Goal: Task Accomplishment & Management: Manage account settings

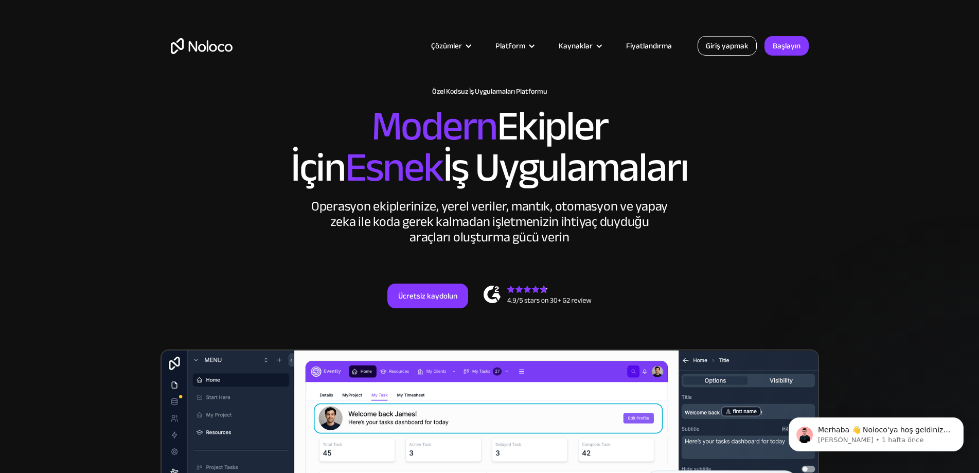
click at [737, 47] on font "Giriş yapmak" at bounding box center [727, 46] width 43 height 14
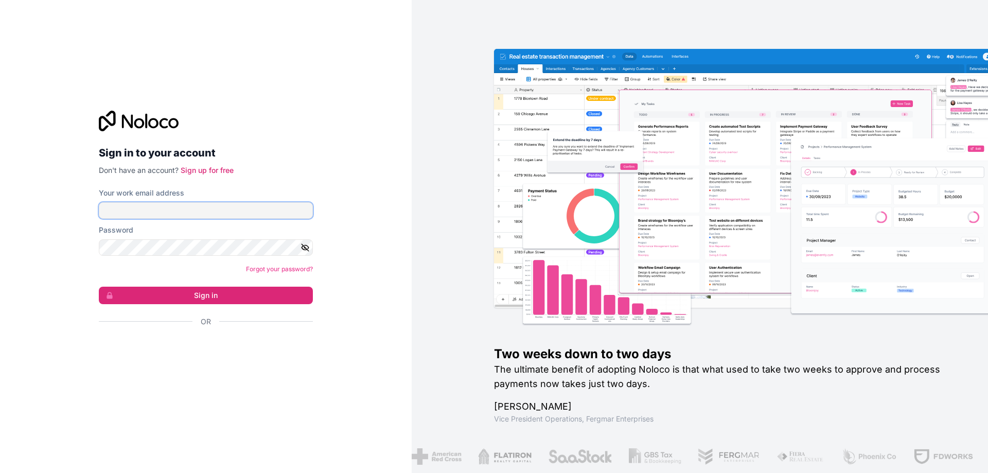
click at [114, 209] on input "Your work email address" at bounding box center [206, 210] width 214 height 16
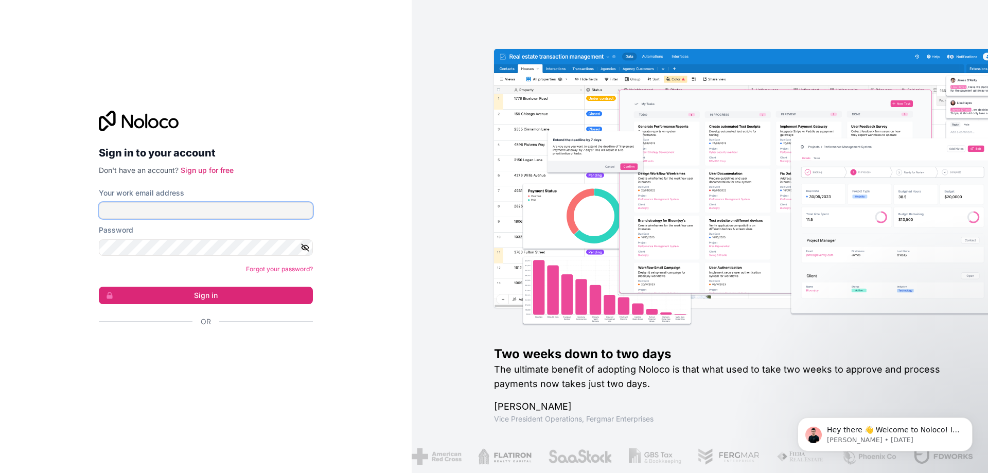
type input "[EMAIL_ADDRESS][DOMAIN_NAME]"
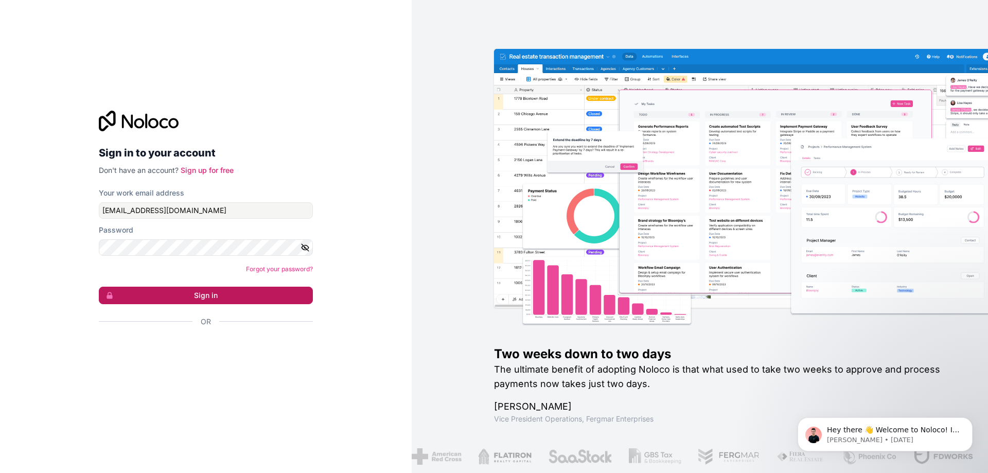
click at [241, 297] on button "Sign in" at bounding box center [206, 295] width 214 height 17
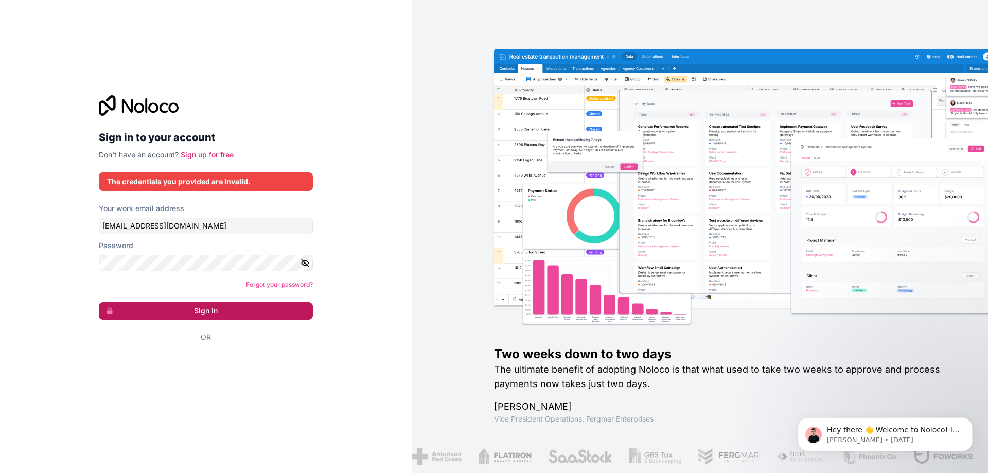
click at [192, 312] on button "Sign in" at bounding box center [206, 310] width 214 height 17
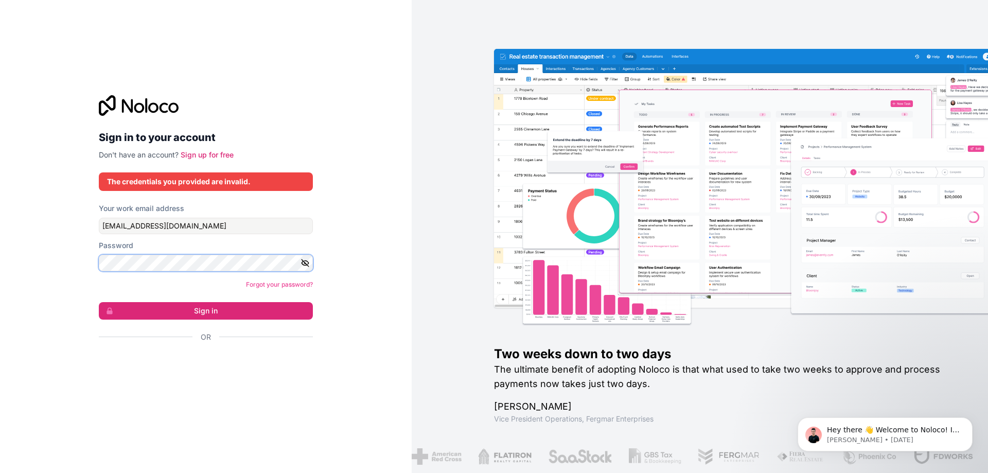
click at [43, 250] on div "Sign in to your account Don't have an account? Sign up for free The credentials…" at bounding box center [206, 236] width 412 height 473
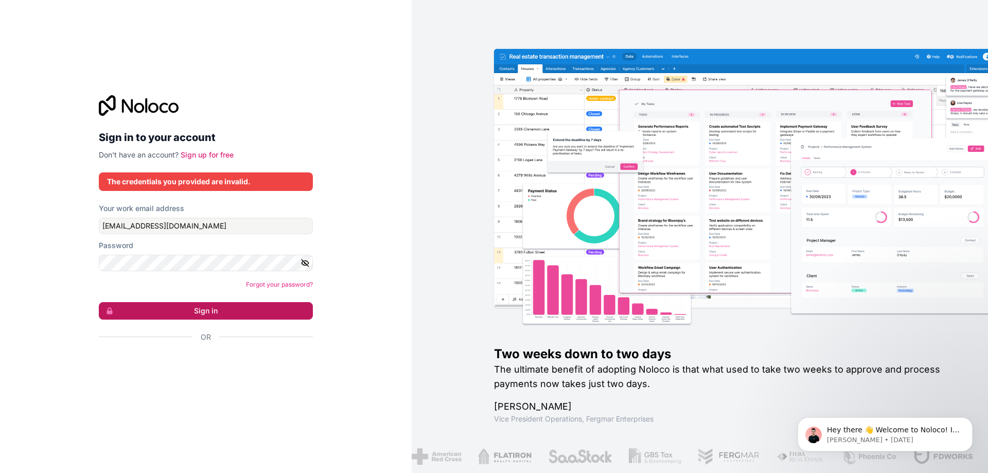
click at [230, 316] on button "Sign in" at bounding box center [206, 310] width 214 height 17
click at [217, 312] on button "Sign in" at bounding box center [206, 310] width 214 height 17
